Goal: Task Accomplishment & Management: Complete application form

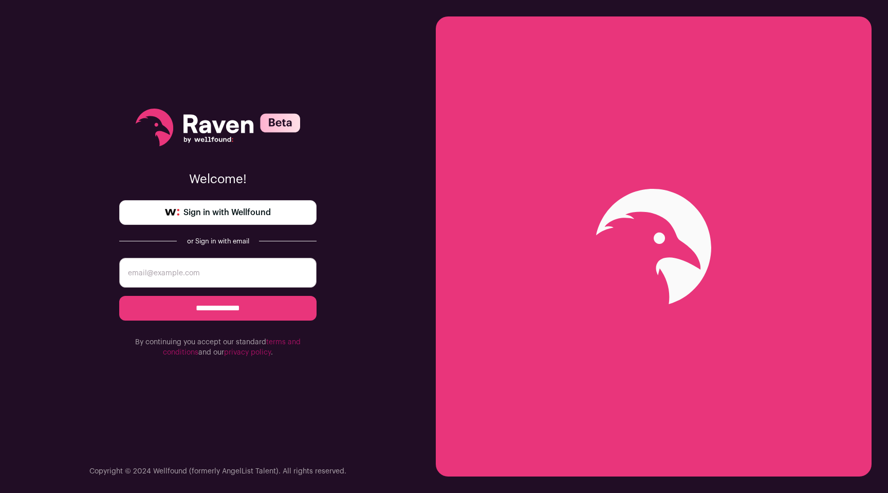
click at [154, 206] on link "Sign in with Wellfound" at bounding box center [217, 212] width 197 height 25
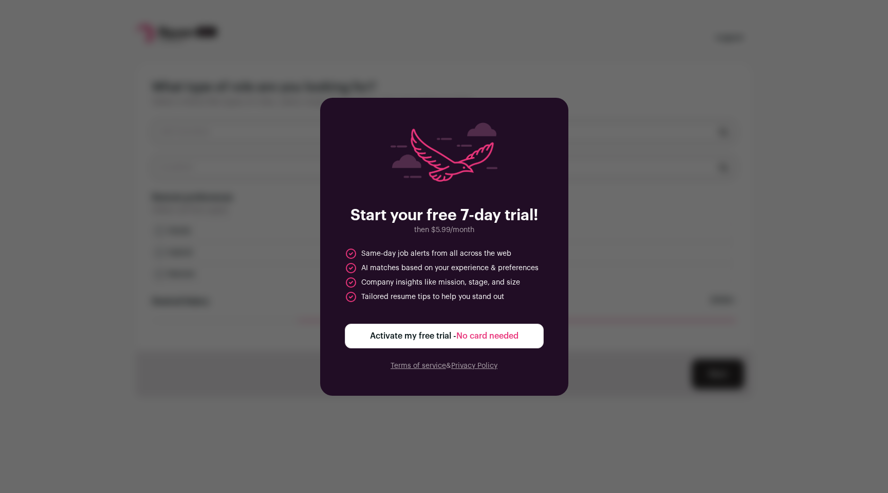
click at [399, 340] on span "Activate my free trial - No card needed" at bounding box center [444, 336] width 149 height 12
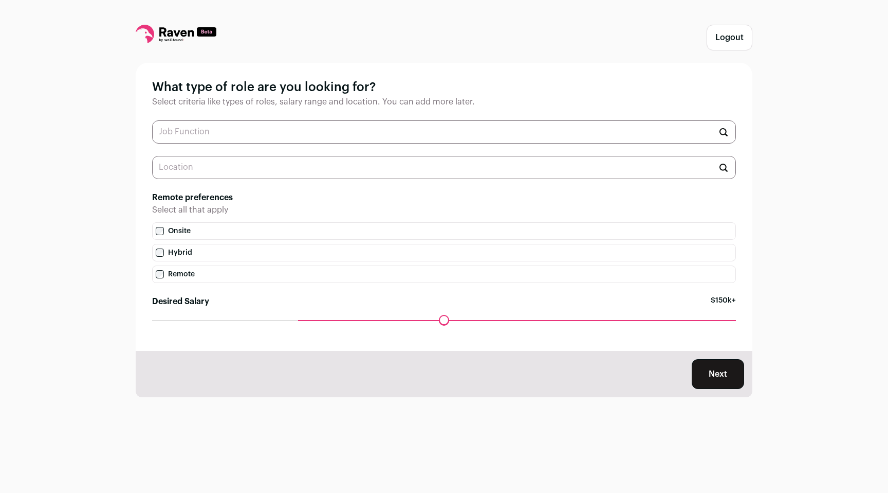
click at [284, 133] on input "text" at bounding box center [444, 131] width 584 height 23
click at [157, 278] on label "Remote" at bounding box center [444, 273] width 584 height 17
drag, startPoint x: 297, startPoint y: 317, endPoint x: 320, endPoint y: 319, distance: 22.7
click at [318, 320] on input "Desired Salary" at bounding box center [444, 320] width 584 height 0
drag, startPoint x: 320, startPoint y: 319, endPoint x: 217, endPoint y: 312, distance: 103.1
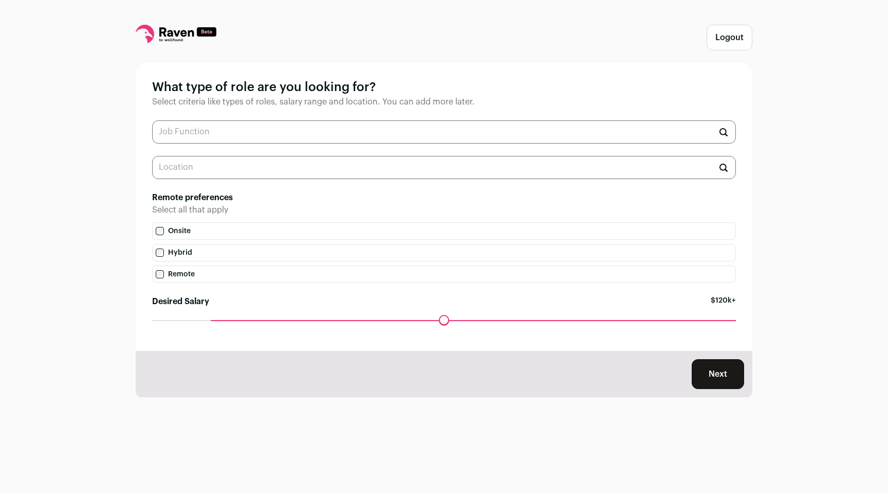
click at [217, 320] on input "Desired Salary" at bounding box center [444, 320] width 584 height 0
click at [195, 167] on input "text" at bounding box center [444, 167] width 584 height 23
click at [221, 133] on input "text" at bounding box center [444, 131] width 584 height 23
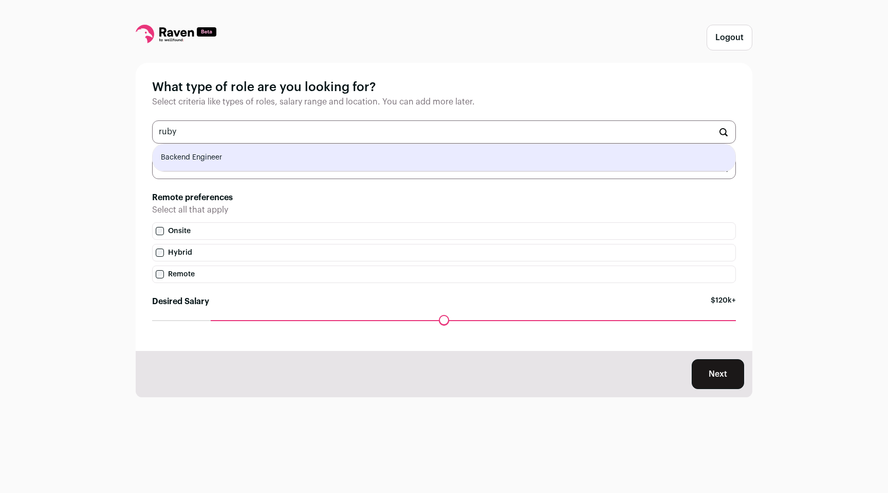
type input "Backend Engineer"
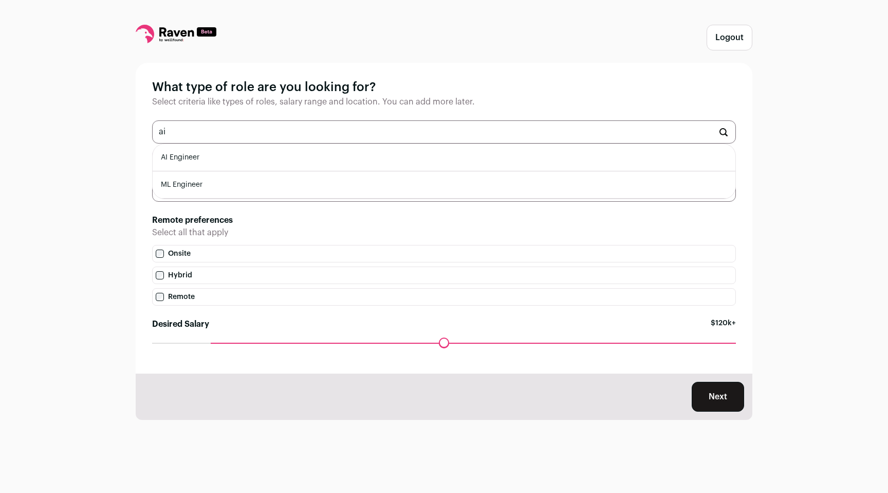
click at [198, 152] on li "AI Engineer" at bounding box center [444, 157] width 583 height 27
type input "AI Engineer"
click at [277, 137] on input "text" at bounding box center [444, 131] width 584 height 23
click at [247, 152] on li "Full-Stack Engineer" at bounding box center [444, 157] width 583 height 27
type input "Full-Stack Engineer"
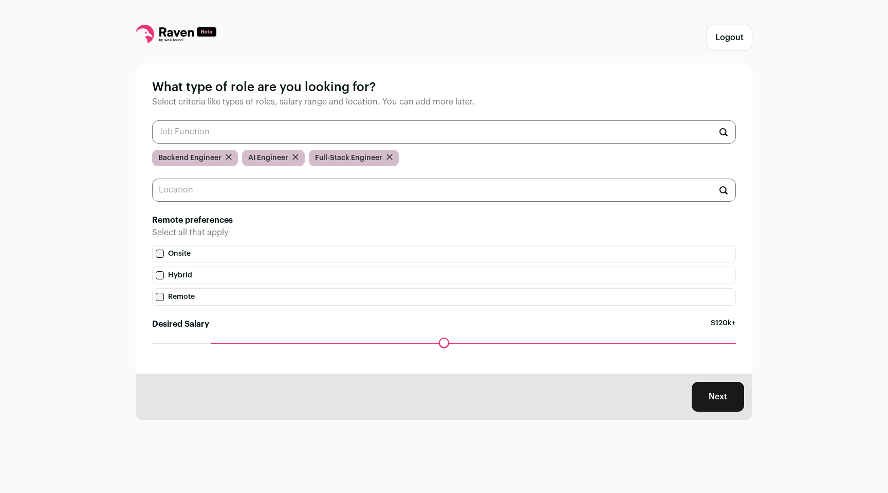
click at [226, 196] on input "text" at bounding box center [444, 189] width 584 height 23
type input "e"
type input ","
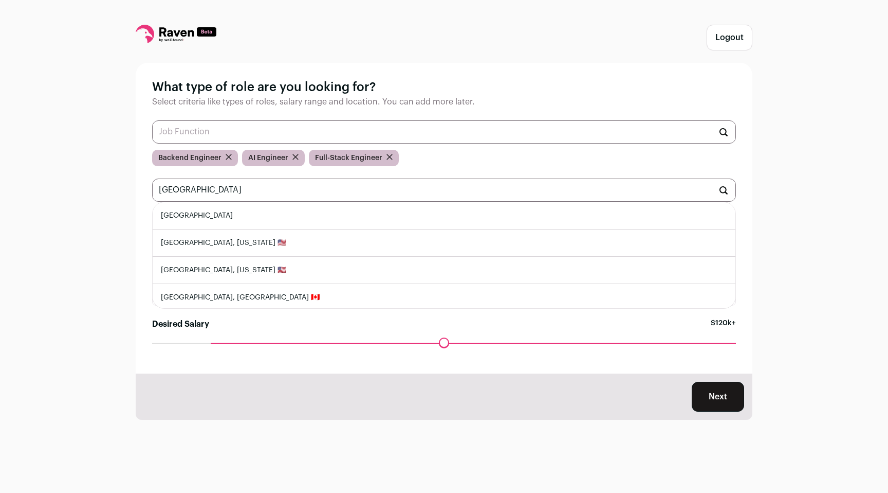
click at [177, 219] on li "[GEOGRAPHIC_DATA]" at bounding box center [444, 215] width 583 height 27
type input "[GEOGRAPHIC_DATA]"
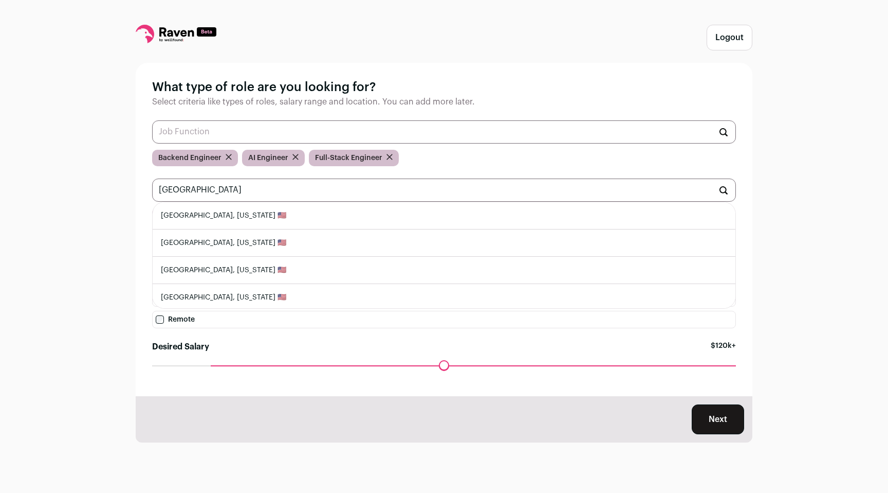
type input "[GEOGRAPHIC_DATA]"
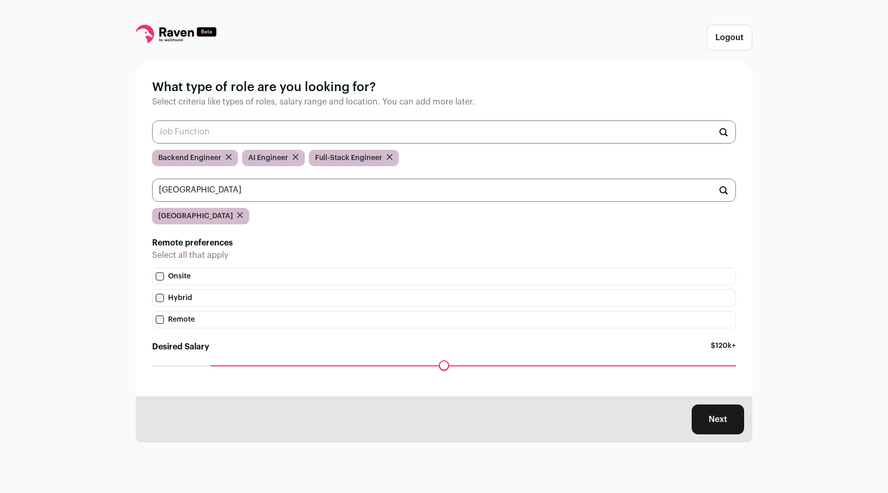
click at [5, 289] on div "Logout What type of role are you looking for? Select criteria like types of rol…" at bounding box center [444, 246] width 888 height 493
click at [216, 189] on input "[GEOGRAPHIC_DATA]" at bounding box center [444, 189] width 584 height 23
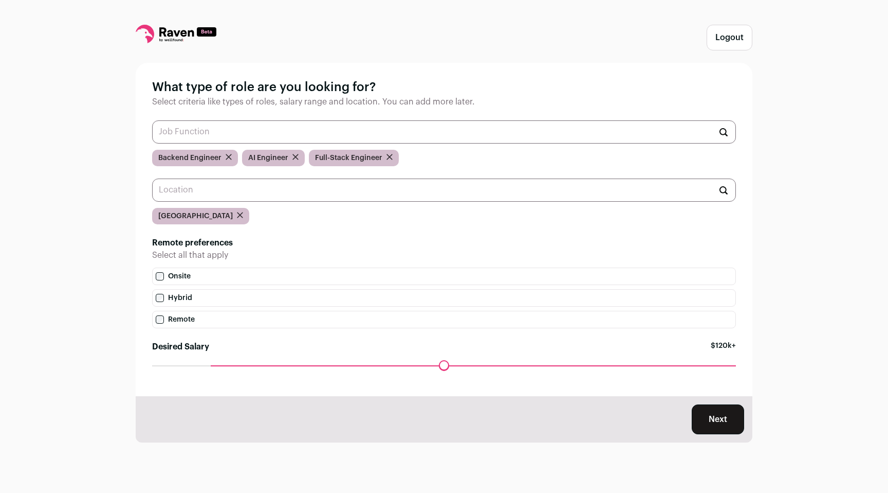
click at [41, 295] on div "Logout What type of role are you looking for? Select criteria like types of rol…" at bounding box center [444, 246] width 888 height 493
click at [718, 423] on button "Next" at bounding box center [718, 419] width 52 height 30
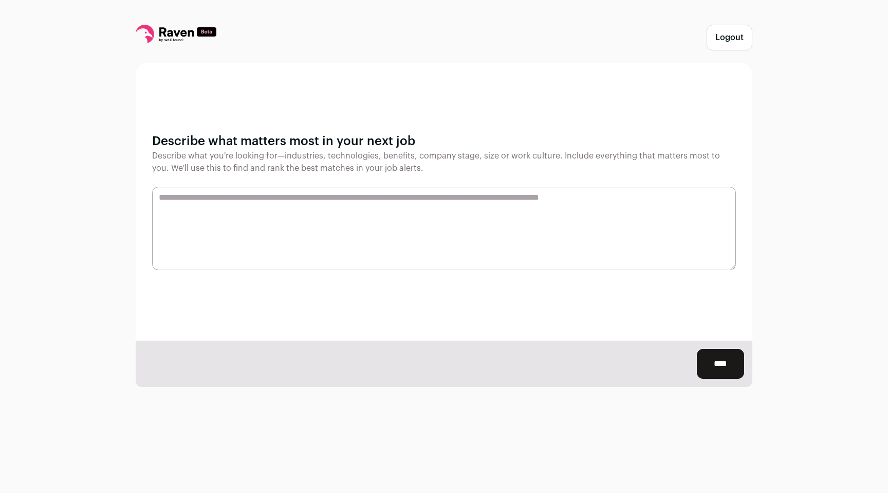
click at [504, 441] on div "Logout Describe what matters most in your next job Describe what you're looking…" at bounding box center [444, 246] width 888 height 493
